Goal: Information Seeking & Learning: Learn about a topic

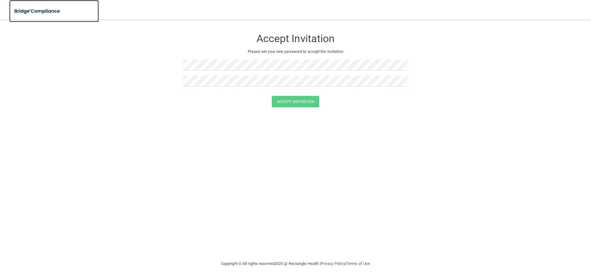
click at [34, 6] on img at bounding box center [37, 11] width 57 height 13
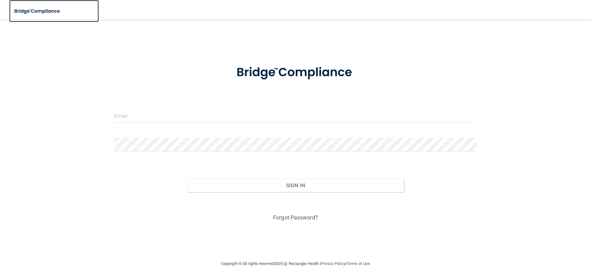
click at [35, 8] on img at bounding box center [37, 11] width 57 height 13
click at [36, 10] on img at bounding box center [37, 11] width 57 height 13
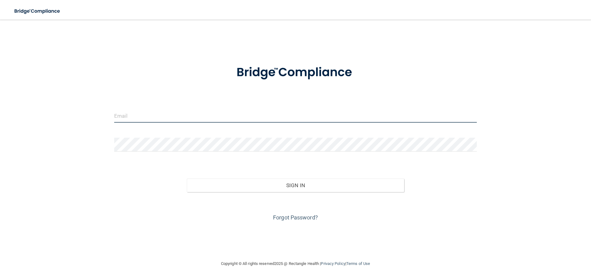
click at [172, 118] on input "email" at bounding box center [295, 116] width 363 height 14
type input "[EMAIL_ADDRESS][DOMAIN_NAME]"
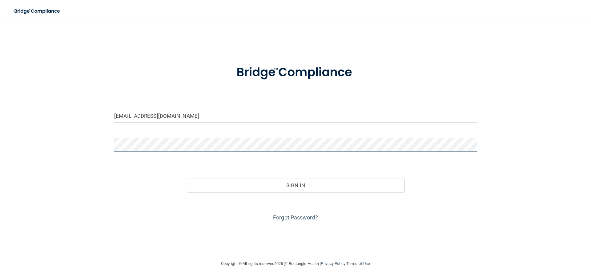
click at [187, 179] on button "Sign In" at bounding box center [296, 186] width 218 height 14
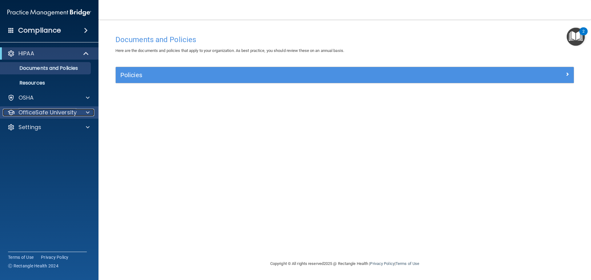
click at [22, 113] on p "OfficeSafe University" at bounding box center [47, 112] width 58 height 7
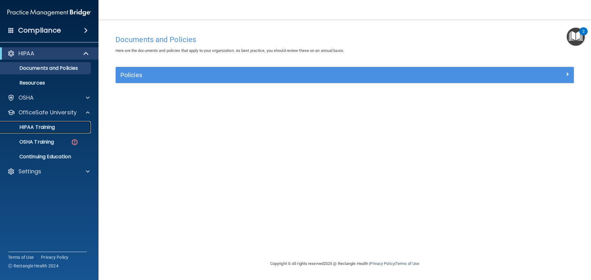
click at [40, 126] on p "HIPAA Training" at bounding box center [29, 127] width 51 height 6
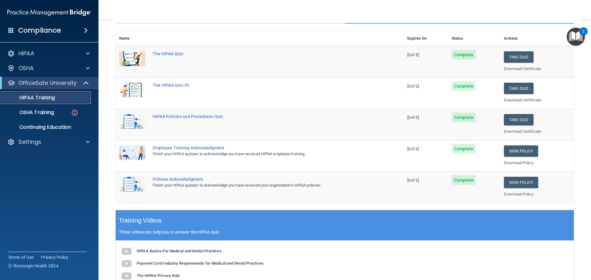
scroll to position [60, 0]
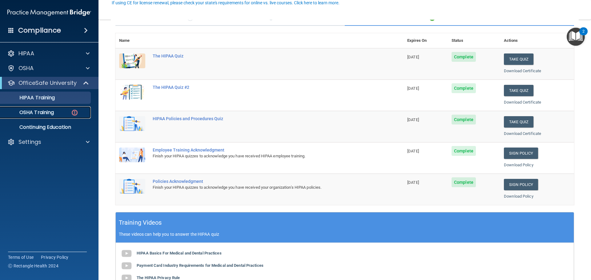
click at [40, 115] on p "OSHA Training" at bounding box center [29, 113] width 50 height 6
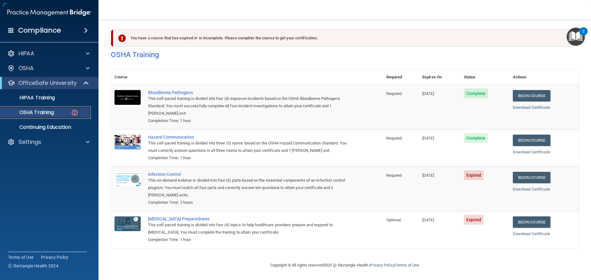
scroll to position [3, 0]
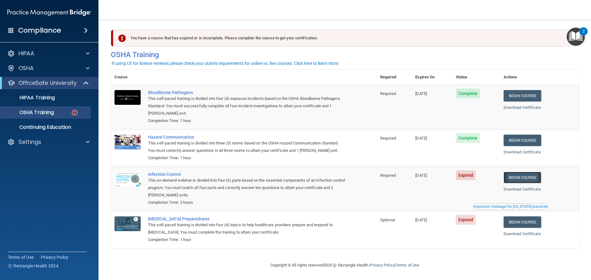
click at [514, 173] on link "Begin Course" at bounding box center [523, 177] width 38 height 11
